Goal: Task Accomplishment & Management: Use online tool/utility

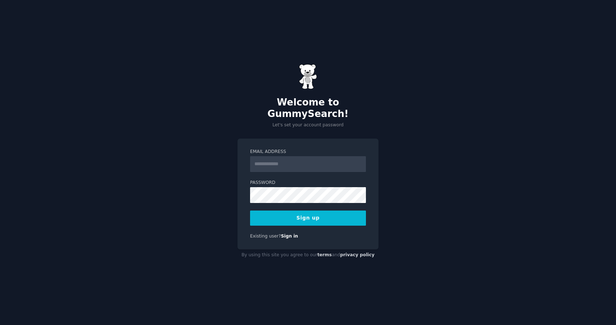
click at [300, 158] on input "Email Address" at bounding box center [308, 164] width 116 height 16
type input "**********"
click at [311, 212] on button "Sign up" at bounding box center [308, 217] width 116 height 15
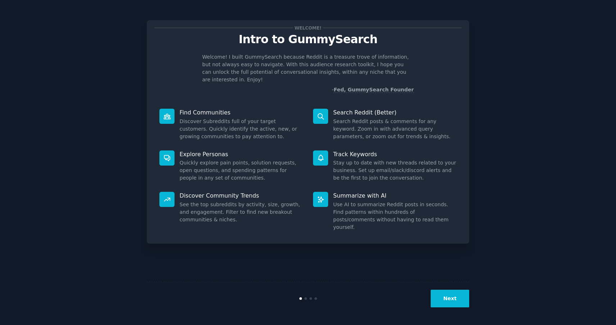
click at [298, 86] on p "- Fed, GummySearch Founder" at bounding box center [307, 90] width 211 height 8
click at [452, 295] on button "Next" at bounding box center [449, 298] width 38 height 18
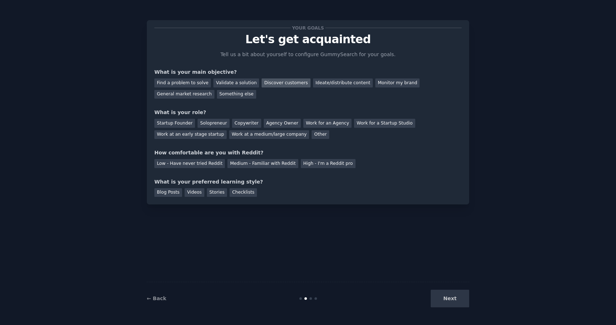
click at [282, 83] on div "Discover customers" at bounding box center [285, 82] width 49 height 9
click at [189, 95] on div "General market research" at bounding box center [184, 94] width 60 height 9
click at [282, 85] on div "Discover customers" at bounding box center [285, 82] width 49 height 9
click at [173, 124] on div "Startup Founder" at bounding box center [174, 123] width 41 height 9
click at [191, 164] on div "Low - Have never tried Reddit" at bounding box center [189, 163] width 70 height 9
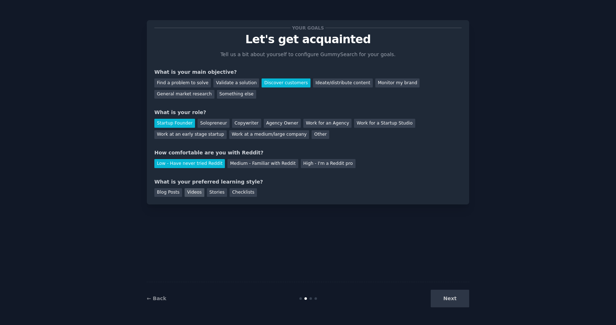
click at [195, 195] on div "Videos" at bounding box center [194, 192] width 20 height 9
click at [451, 298] on button "Next" at bounding box center [449, 298] width 38 height 18
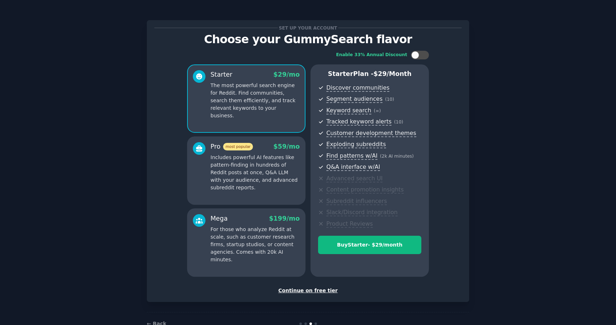
click at [307, 290] on div "Continue on free tier" at bounding box center [307, 291] width 307 height 8
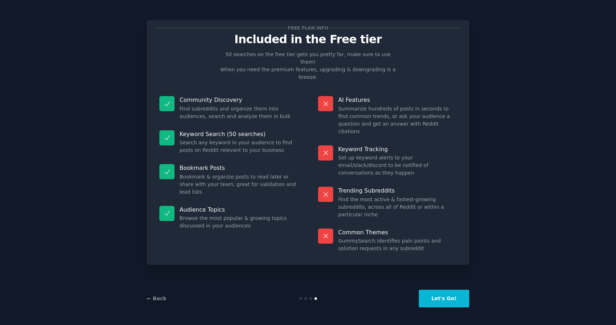
click at [442, 298] on button "Let's Go!" at bounding box center [444, 298] width 50 height 18
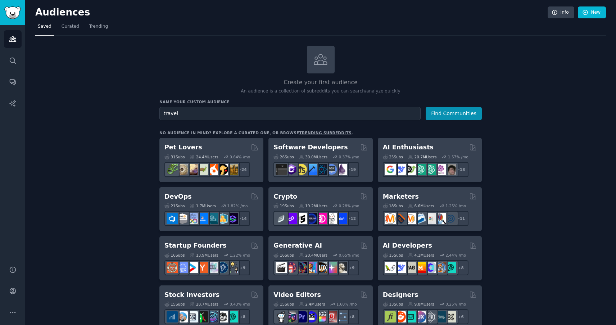
type input "travel"
click at [425, 107] on button "Find Communities" at bounding box center [453, 113] width 56 height 13
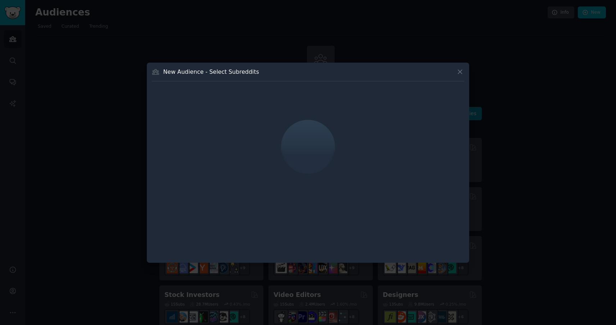
click at [460, 70] on icon at bounding box center [460, 72] width 8 height 8
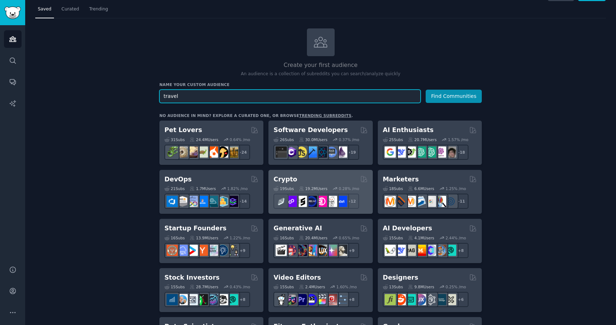
scroll to position [14, 0]
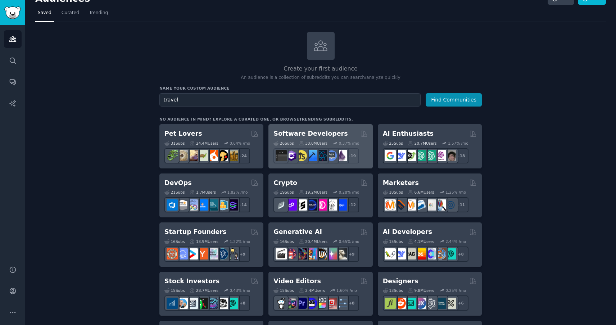
click at [308, 132] on h2 "Software Developers" at bounding box center [310, 133] width 74 height 9
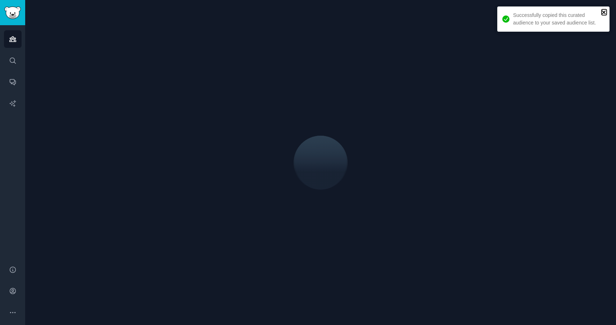
click at [604, 12] on icon "close" at bounding box center [604, 12] width 4 height 4
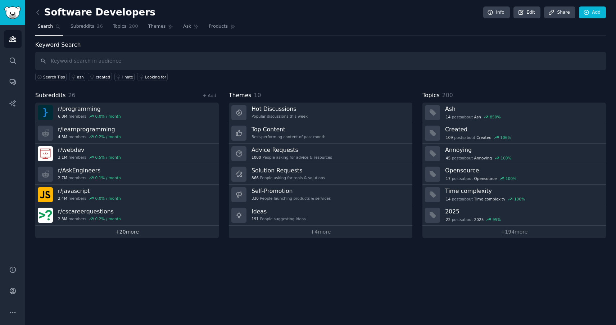
click at [131, 232] on link "+ 20 more" at bounding box center [126, 231] width 183 height 13
